Goal: Find specific page/section

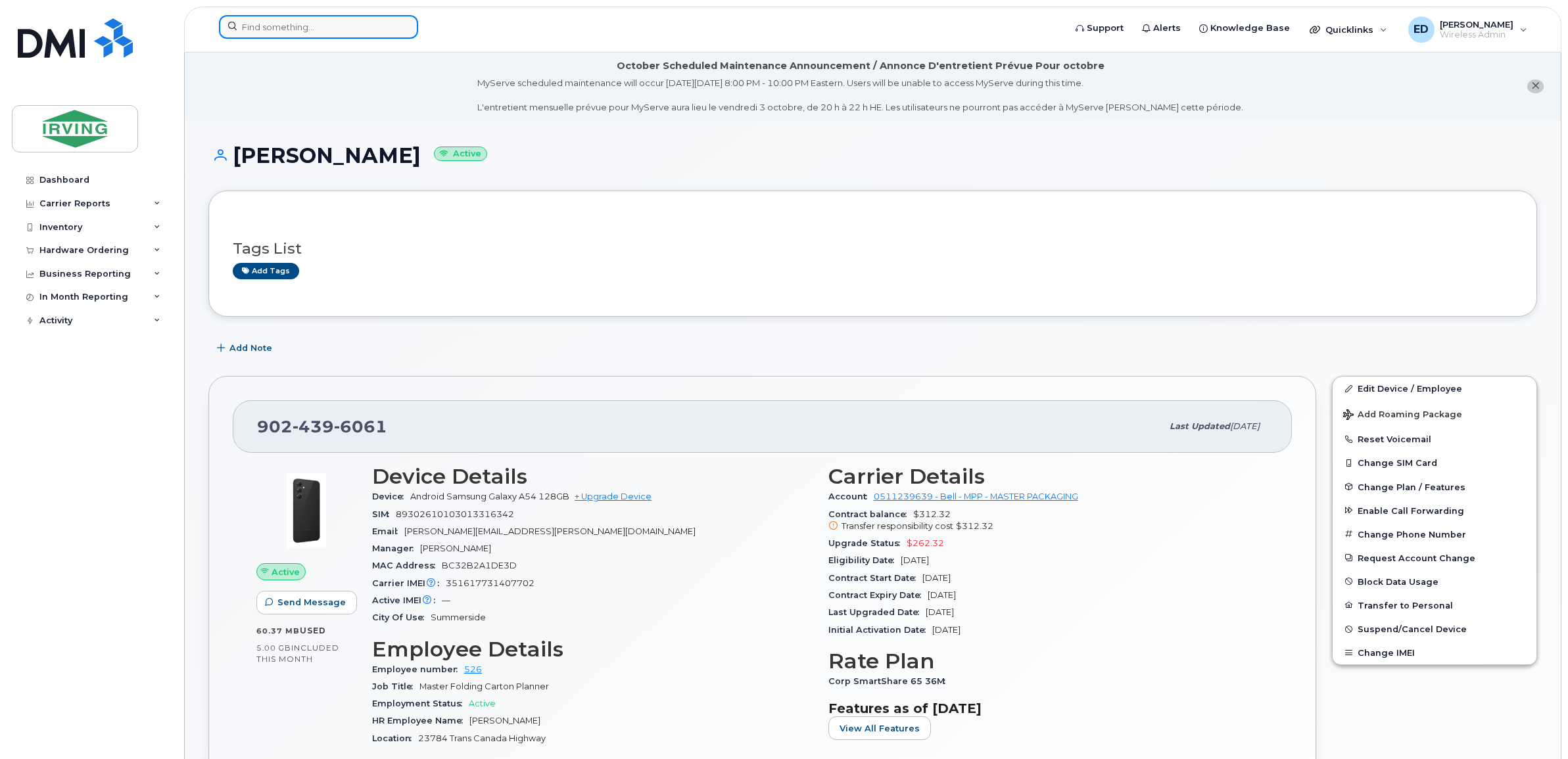
click at [352, 30] on input at bounding box center [319, 27] width 200 height 23
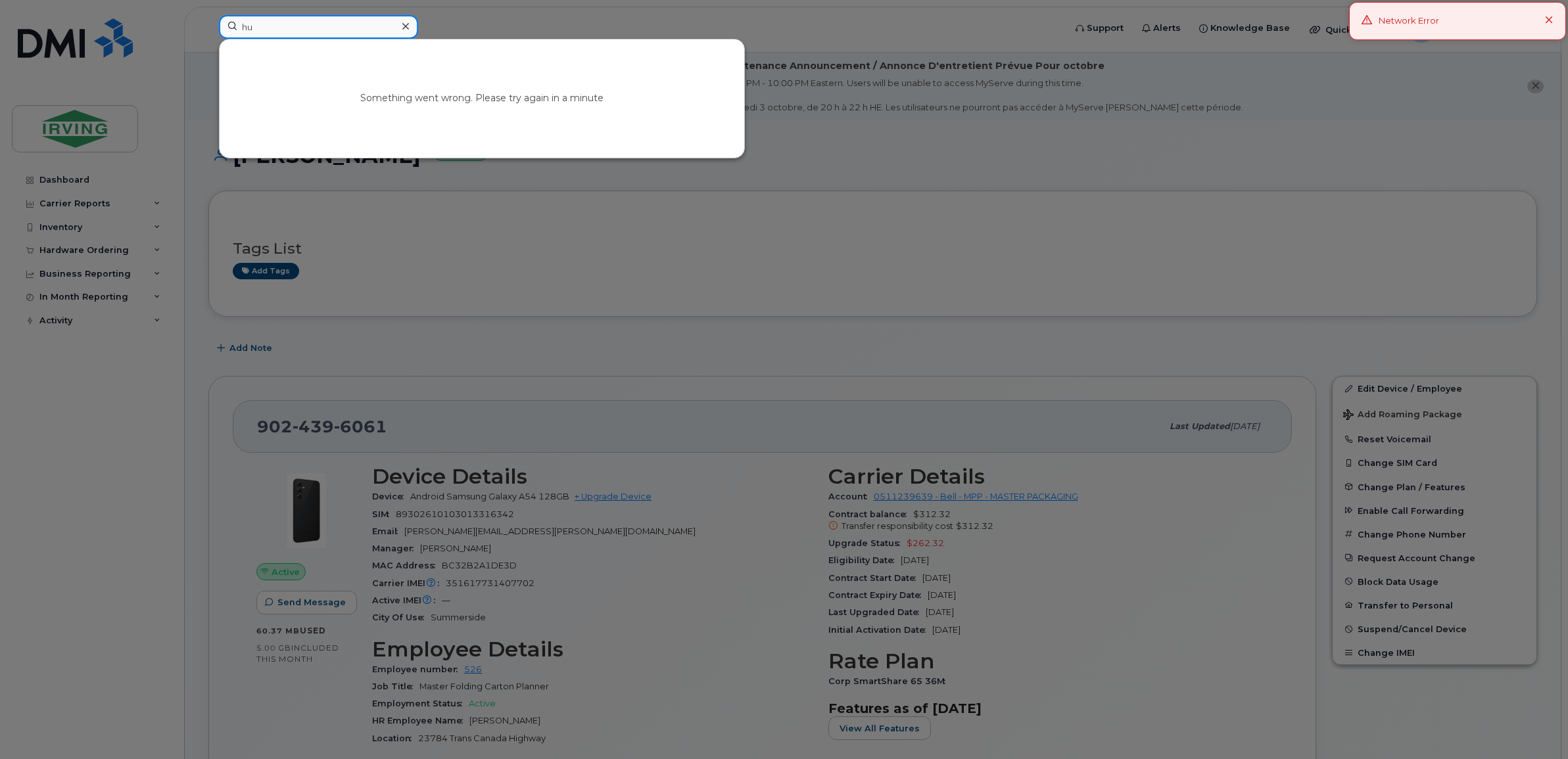
type input "h"
type input "saad"
drag, startPoint x: 464, startPoint y: 104, endPoint x: 468, endPoint y: 113, distance: 9.8
click at [468, 113] on link "Go to Sign In Page" at bounding box center [481, 109] width 101 height 23
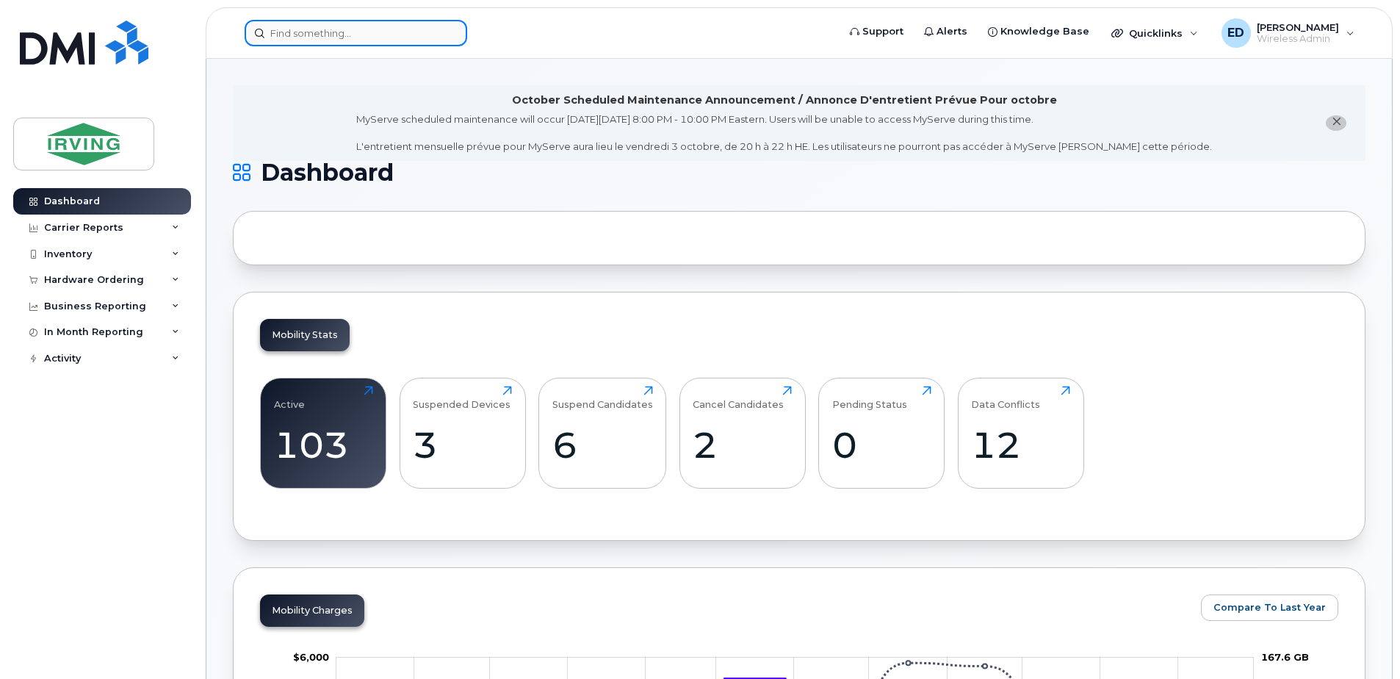
click at [396, 35] on input at bounding box center [356, 33] width 223 height 26
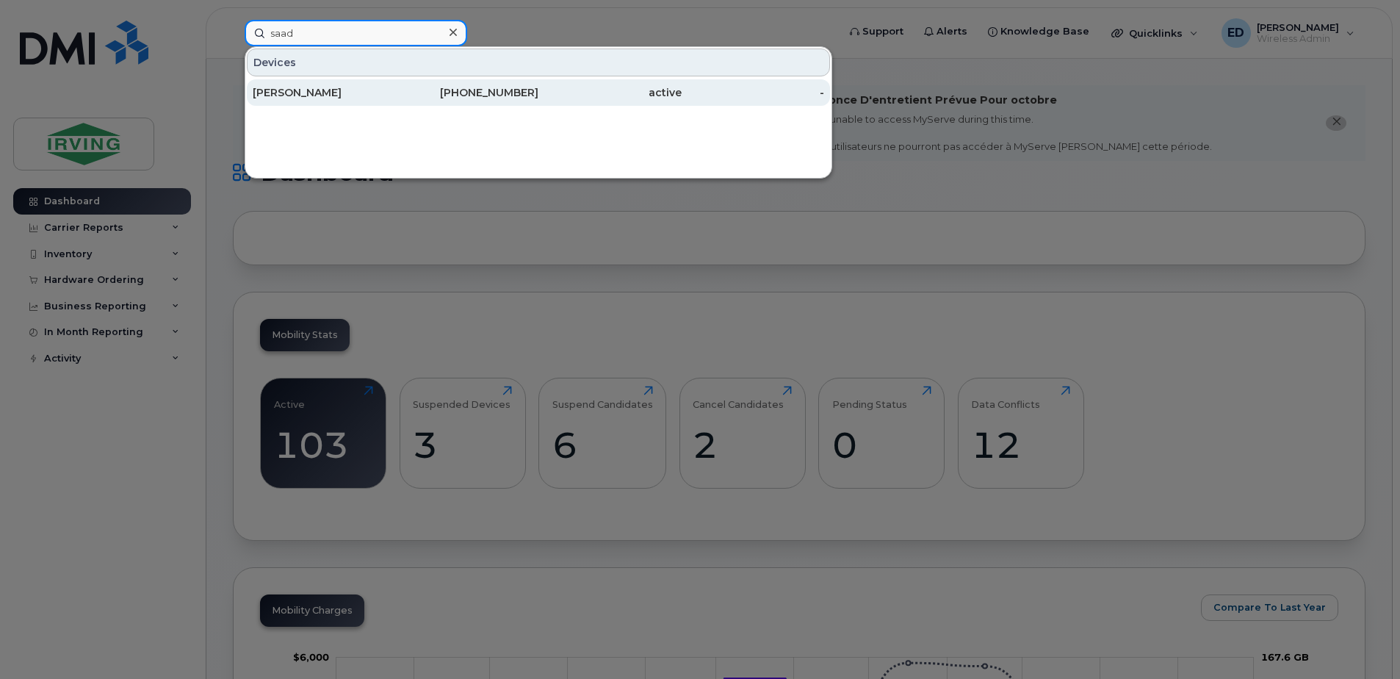
type input "saad"
click at [344, 96] on div "[PERSON_NAME]" at bounding box center [324, 92] width 143 height 15
